Goal: Find specific page/section: Find specific page/section

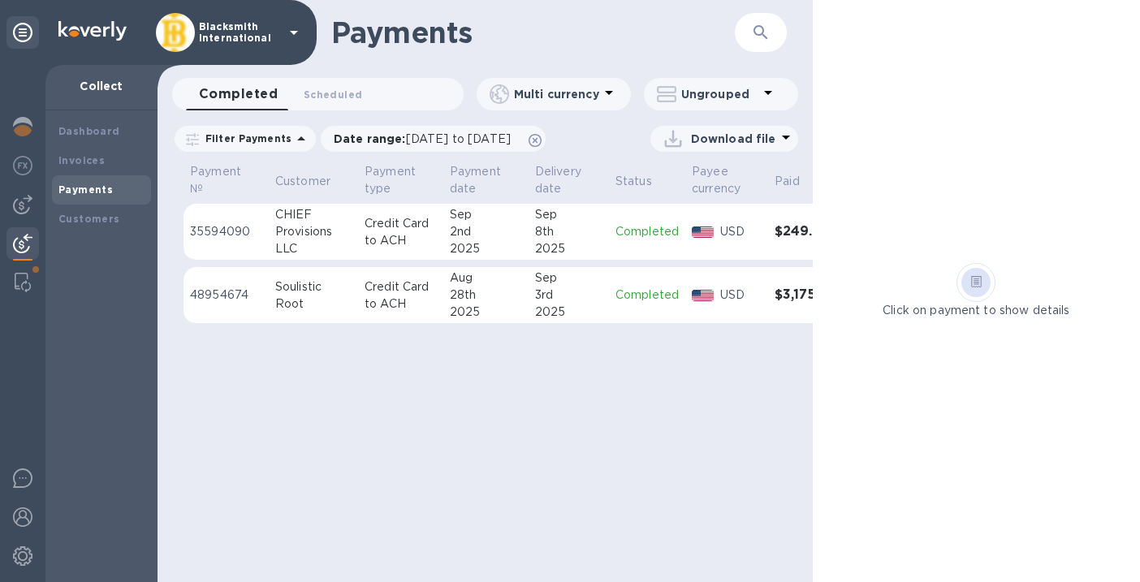
click at [233, 30] on p "Blacksmith International" at bounding box center [239, 32] width 81 height 23
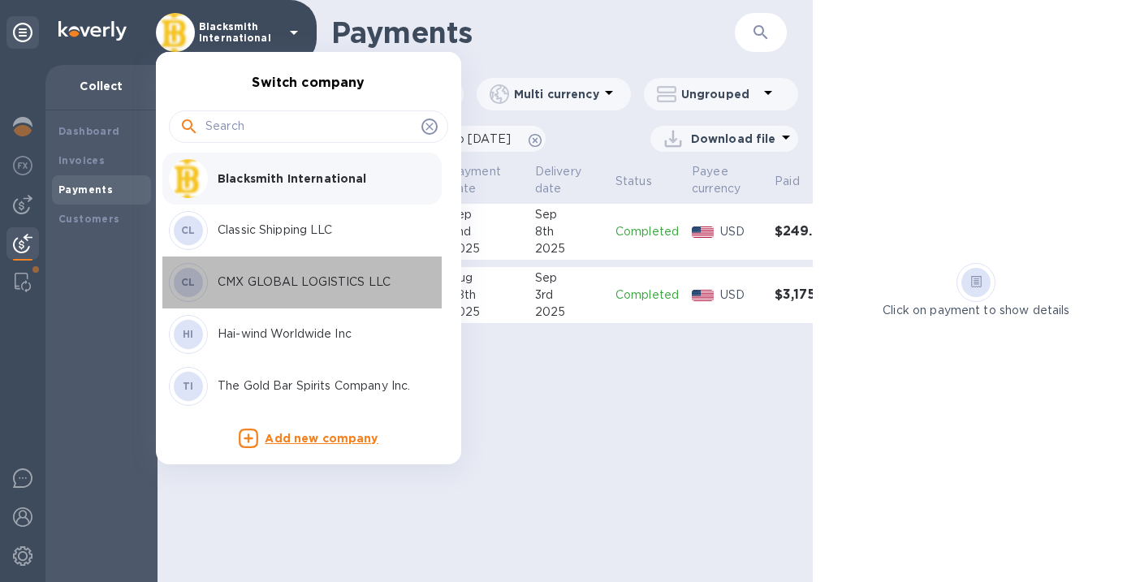
click at [305, 278] on p "CMX GLOBAL LOGISTICS LLC" at bounding box center [320, 282] width 205 height 17
